Goal: Check status: Check status

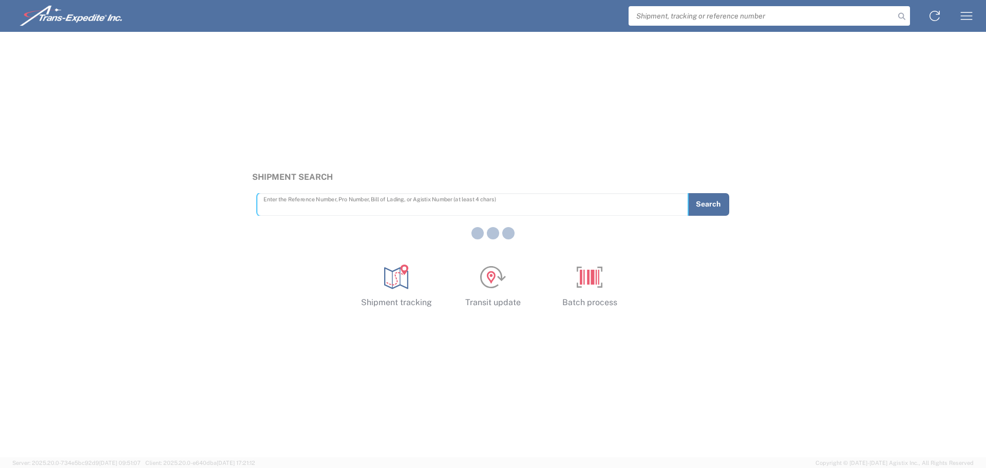
click at [781, 19] on div at bounding box center [493, 234] width 986 height 468
click at [727, 17] on div at bounding box center [493, 234] width 986 height 468
click at [297, 205] on div at bounding box center [493, 234] width 986 height 468
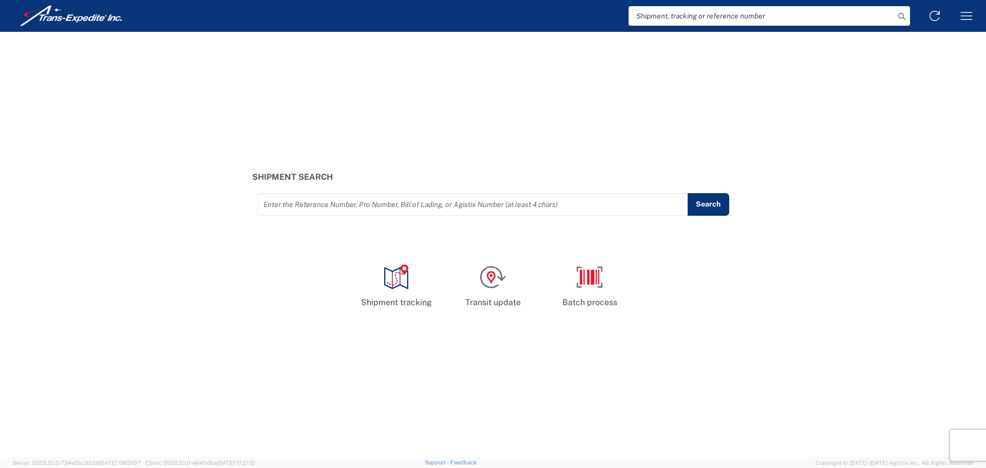
click at [300, 207] on input "text" at bounding box center [472, 204] width 419 height 18
paste input "5013488"
type input "5013488"
click at [698, 202] on button "Search" at bounding box center [708, 204] width 42 height 23
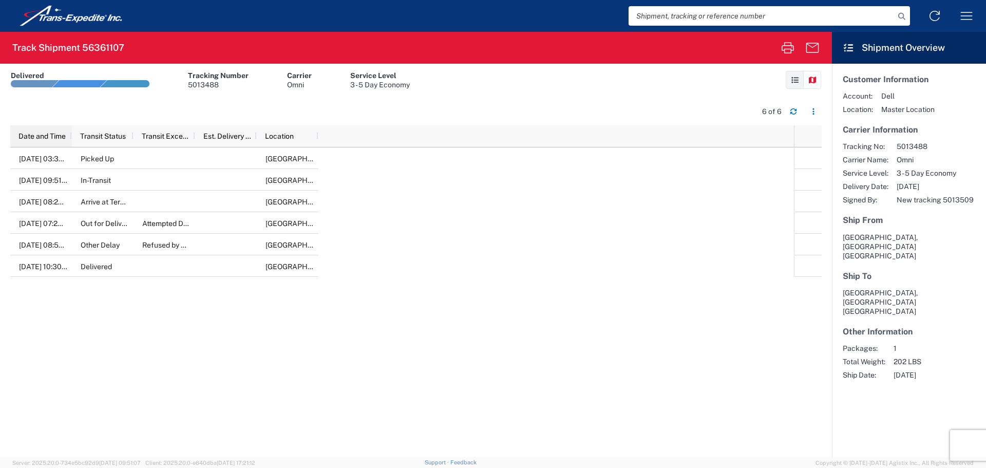
click at [32, 135] on span "Date and Time" at bounding box center [41, 136] width 47 height 8
click at [32, 135] on span "Date and Time" at bounding box center [33, 136] width 30 height 8
click at [813, 112] on icon "button" at bounding box center [813, 111] width 7 height 7
click at [851, 136] on div "Download" at bounding box center [861, 138] width 57 height 21
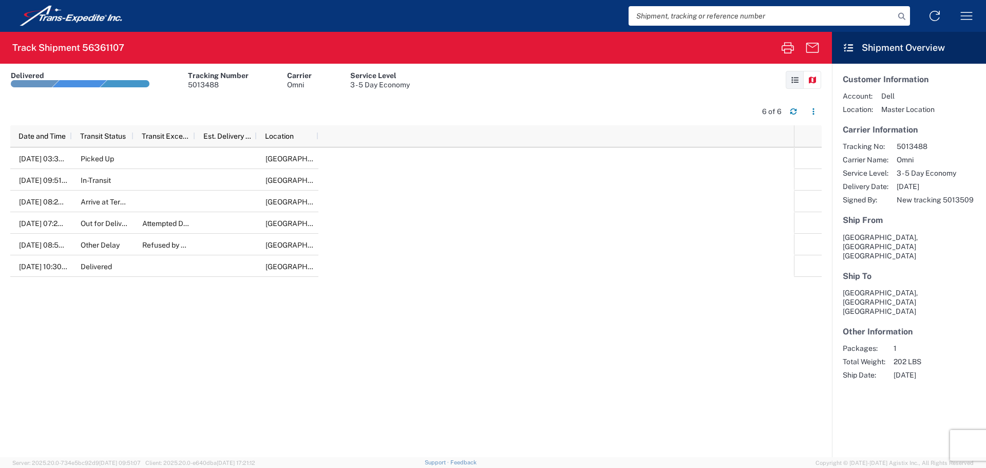
click at [770, 319] on div "[DATE] 03:30 PM Picked Up [GEOGRAPHIC_DATA], [GEOGRAPHIC_DATA], [GEOGRAPHIC_DAT…" at bounding box center [402, 302] width 784 height 310
click at [796, 77] on icon at bounding box center [794, 80] width 9 height 7
click at [794, 77] on icon at bounding box center [794, 80] width 9 height 7
click at [811, 78] on icon at bounding box center [812, 80] width 9 height 7
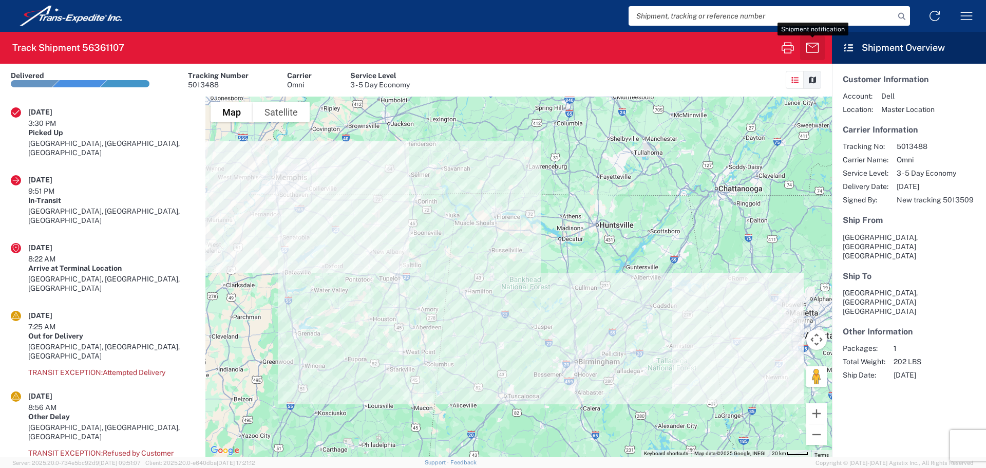
click at [812, 47] on icon "button" at bounding box center [812, 48] width 13 height 10
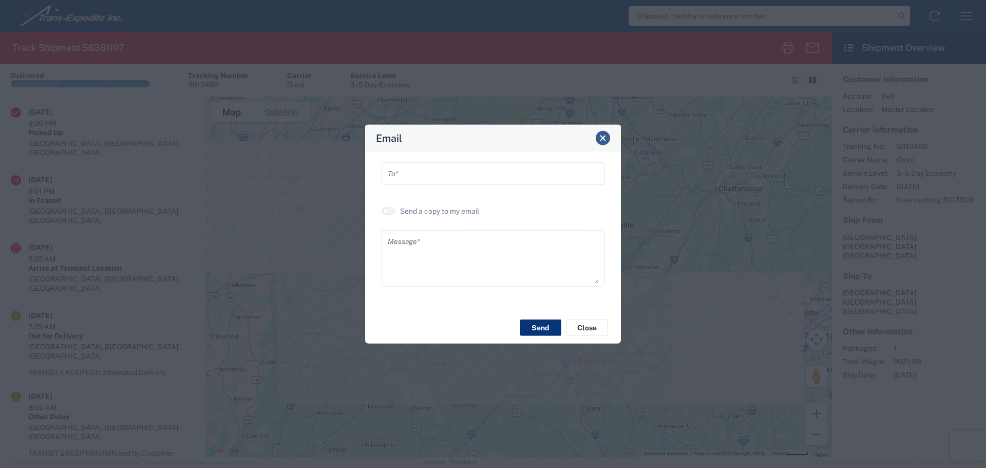
click at [606, 139] on span "Close" at bounding box center [602, 138] width 7 height 7
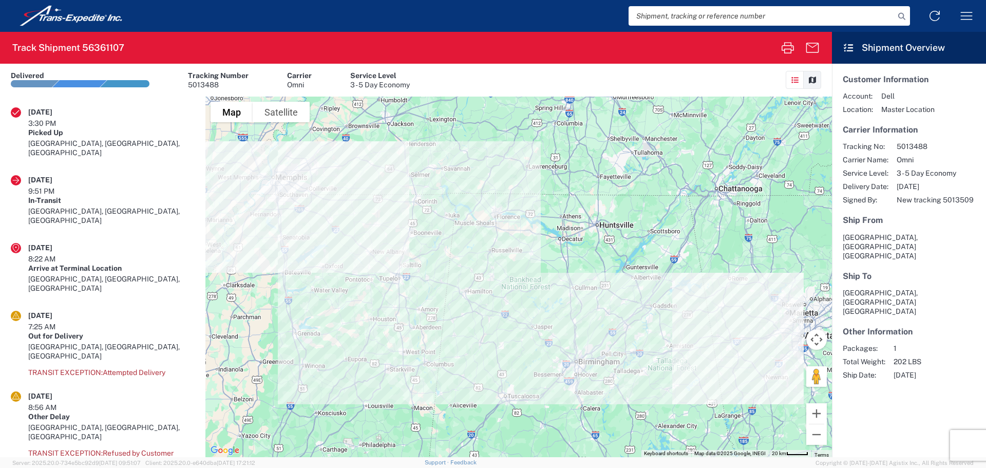
click at [959, 200] on span "New tracking 5013509" at bounding box center [935, 199] width 77 height 9
copy span "5013509"
click at [692, 15] on input "search" at bounding box center [762, 16] width 266 height 20
paste input "5013509"
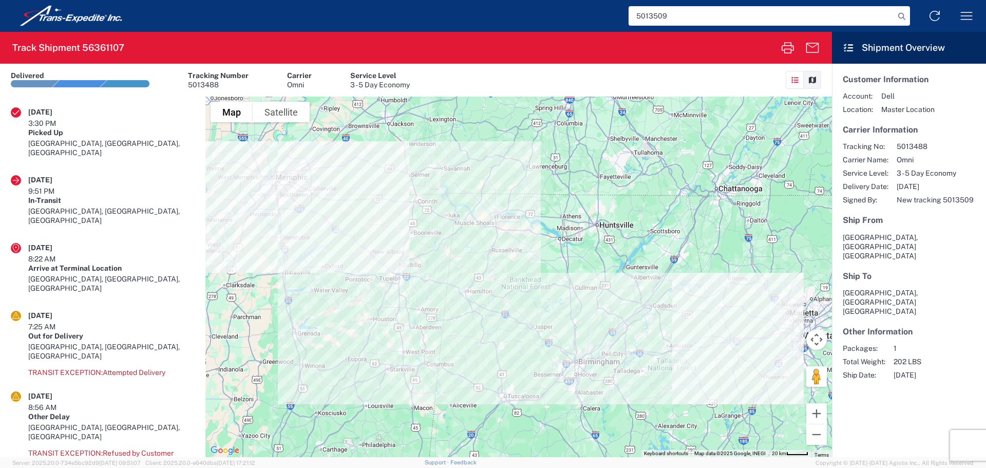
type input "5013509"
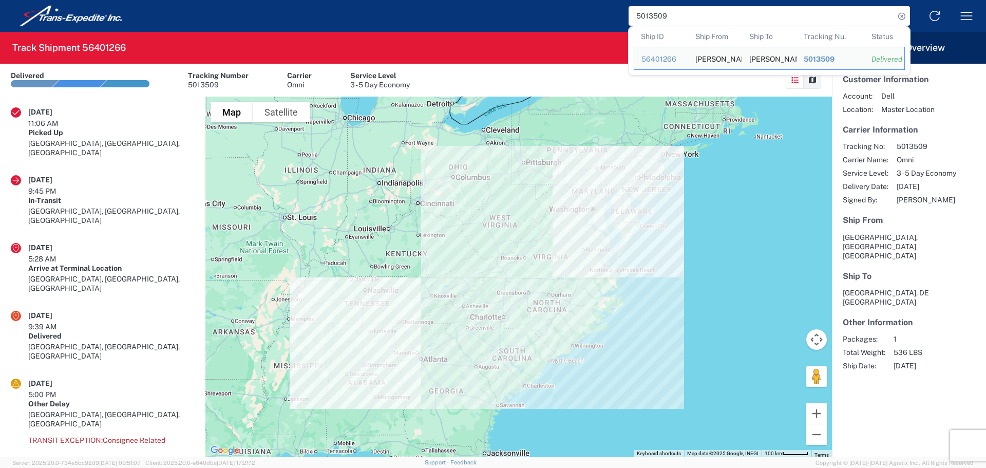
drag, startPoint x: 47, startPoint y: 42, endPoint x: 36, endPoint y: 42, distance: 10.8
click at [45, 42] on h2 "Track Shipment 56401266" at bounding box center [68, 48] width 113 height 12
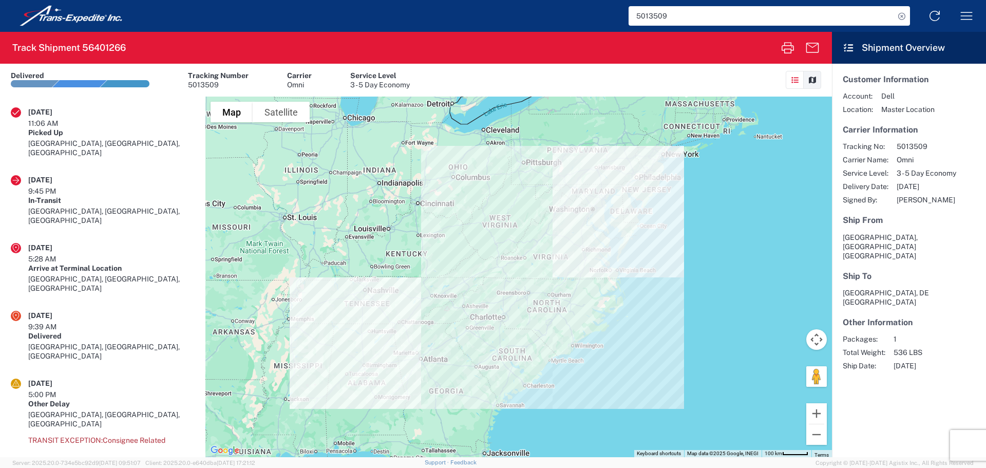
click at [29, 46] on h2 "Track Shipment 56401266" at bounding box center [68, 48] width 113 height 12
copy div "Track Shipment 56401266 Shipment No. 56401266"
